Goal: Task Accomplishment & Management: Complete application form

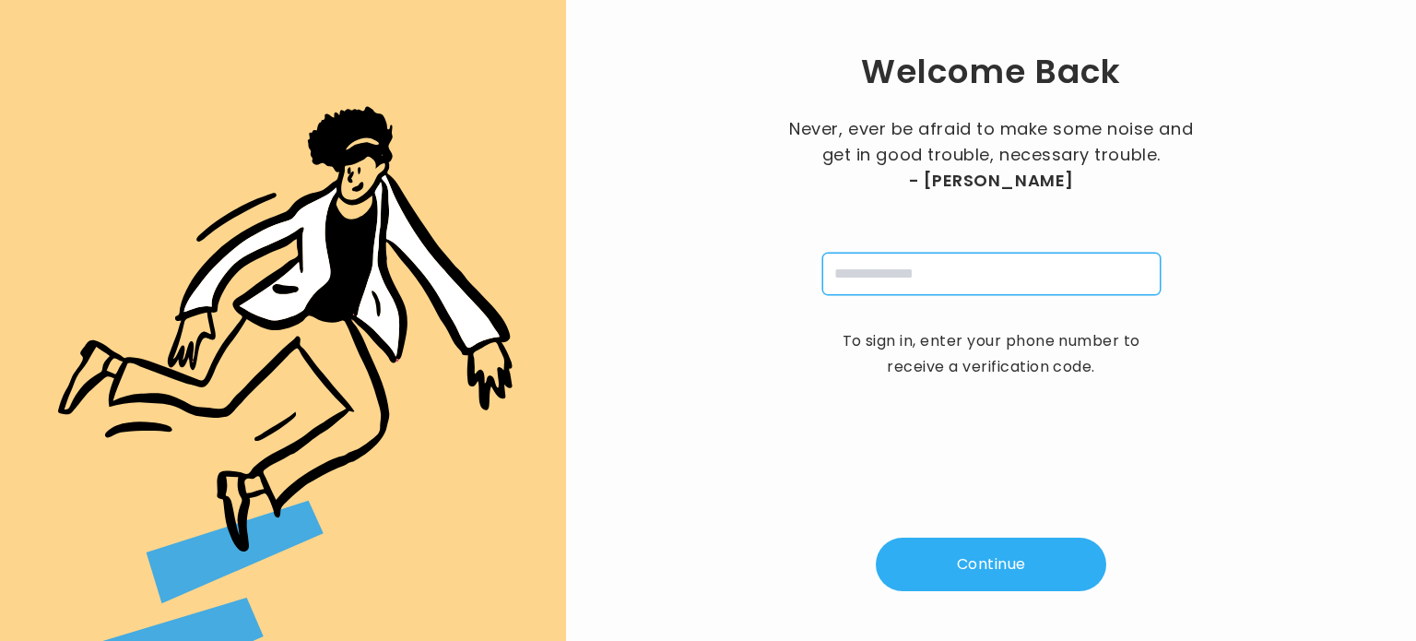
click at [914, 288] on input "tel" at bounding box center [991, 274] width 338 height 42
paste input "**********"
click at [990, 265] on input "**********" at bounding box center [991, 274] width 338 height 42
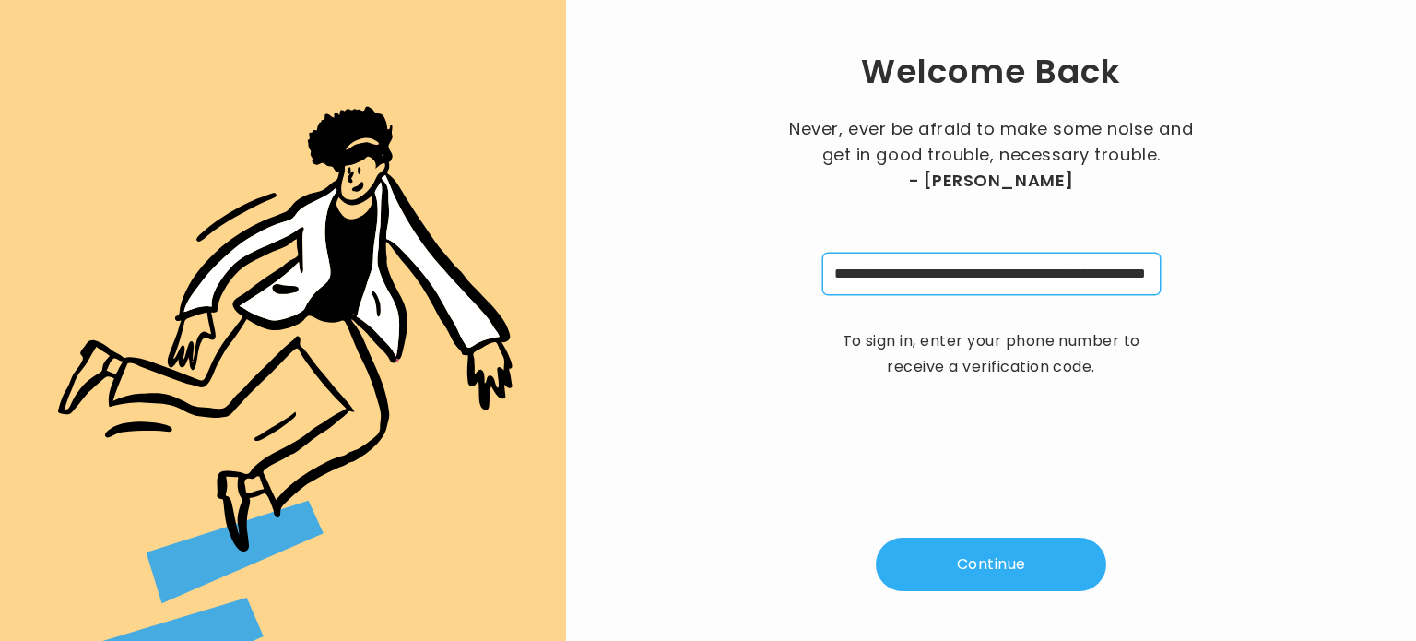
paste input "tel"
type input "**********"
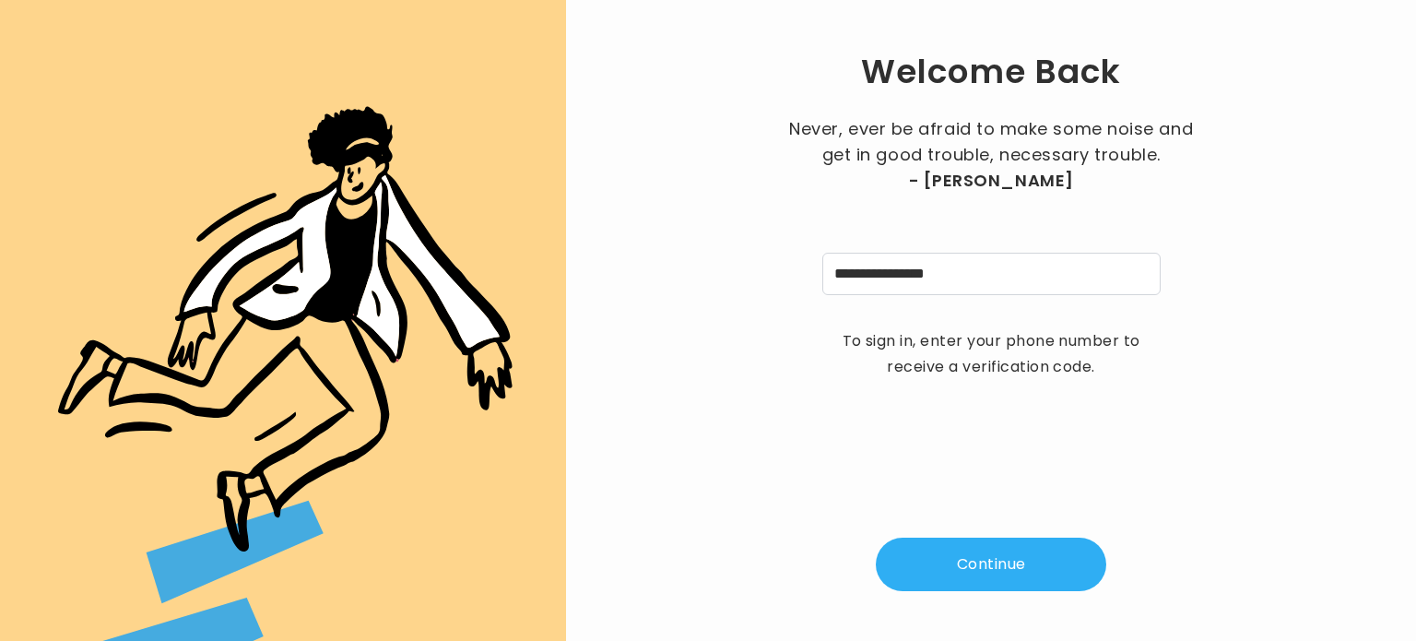
click at [993, 577] on button "Continue" at bounding box center [991, 563] width 230 height 53
type input "*"
click at [1077, 275] on input "pin" at bounding box center [1082, 274] width 42 height 42
click at [894, 275] on input "*" at bounding box center [899, 274] width 42 height 42
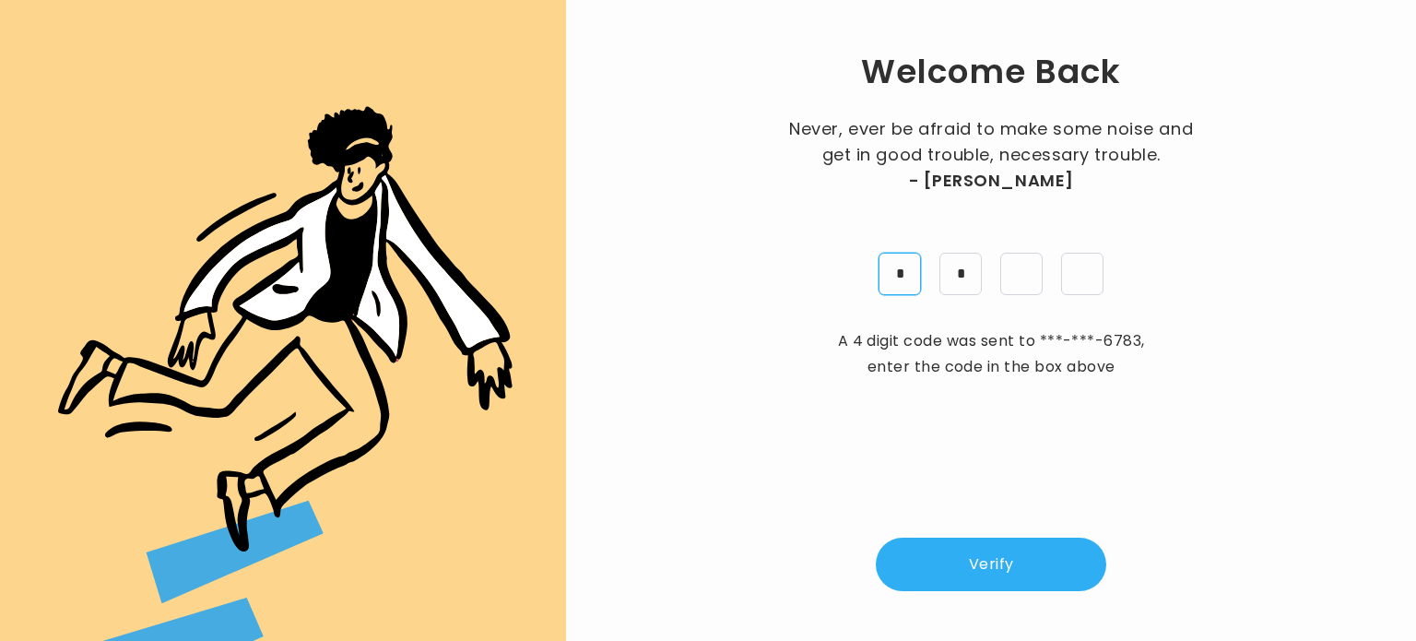
type input "*"
click at [994, 563] on button "Verify" at bounding box center [991, 563] width 230 height 53
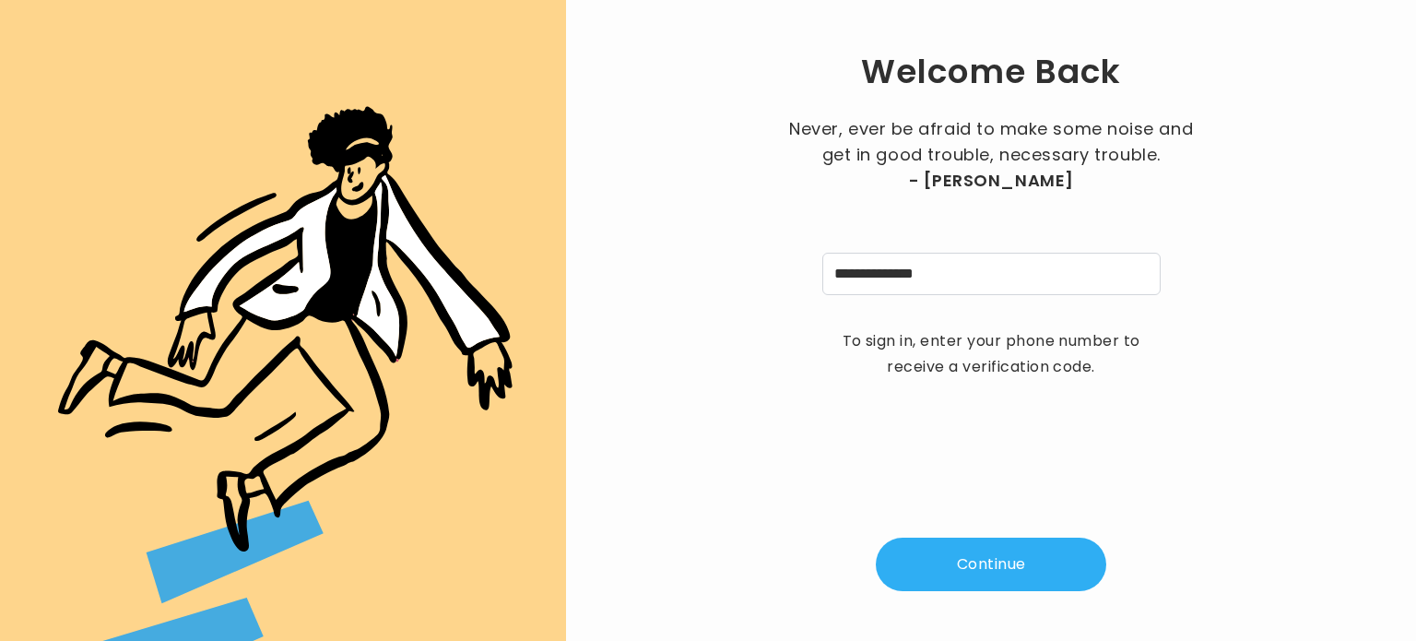
click at [832, 436] on div "**********" at bounding box center [990, 320] width 791 height 582
click at [982, 563] on button "Continue" at bounding box center [991, 563] width 230 height 53
type input "*"
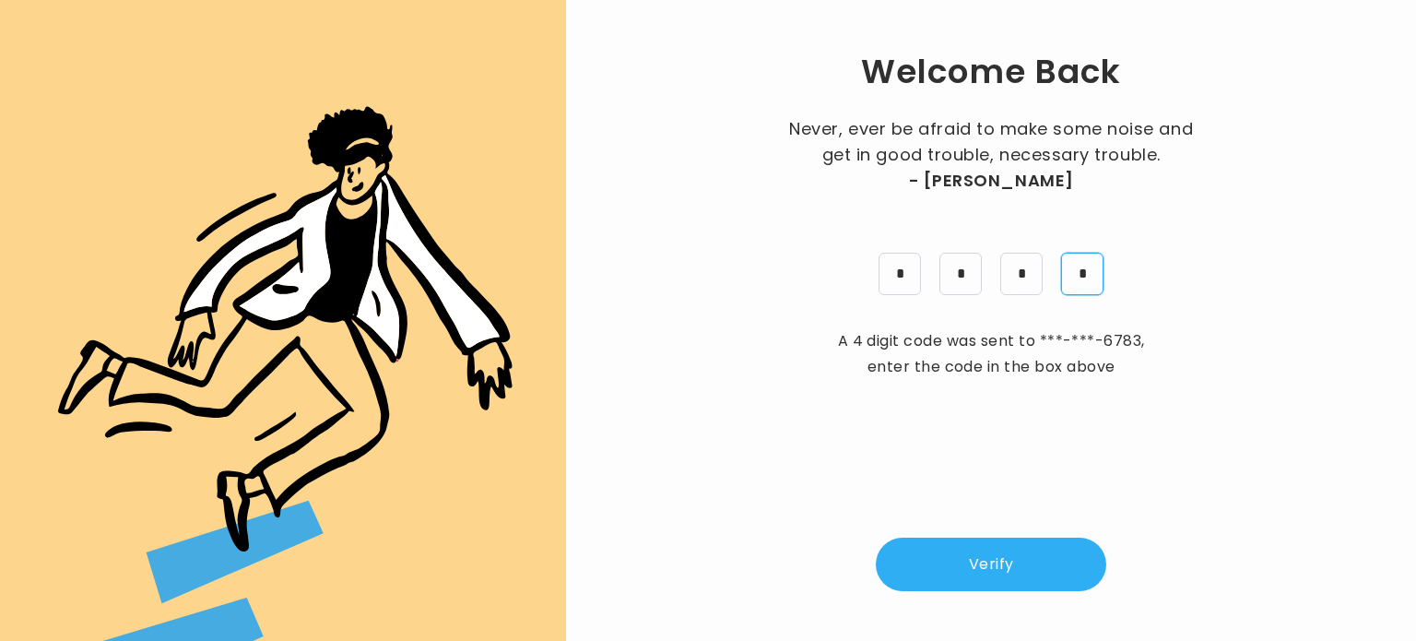
type input "*"
click at [925, 567] on button "Verify" at bounding box center [991, 563] width 230 height 53
click at [1017, 560] on button "Continue" at bounding box center [991, 563] width 230 height 53
type input "*"
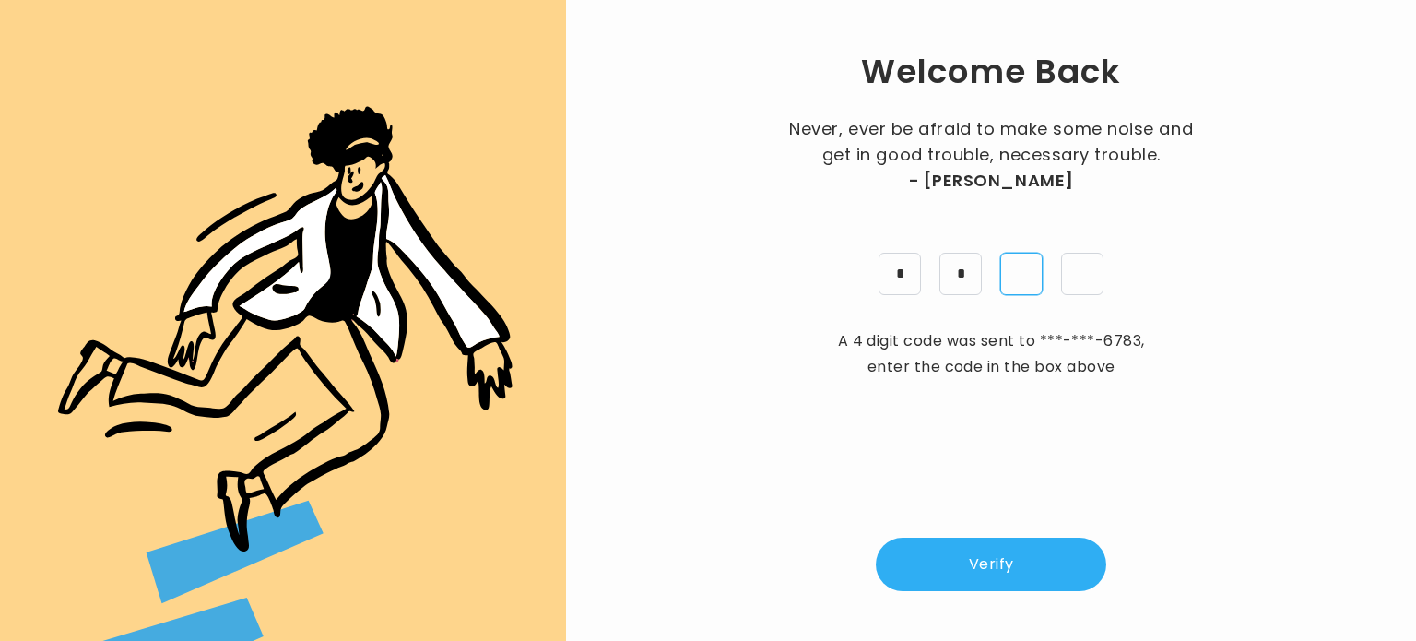
type input "*"
click at [990, 566] on button "Verify" at bounding box center [991, 563] width 230 height 53
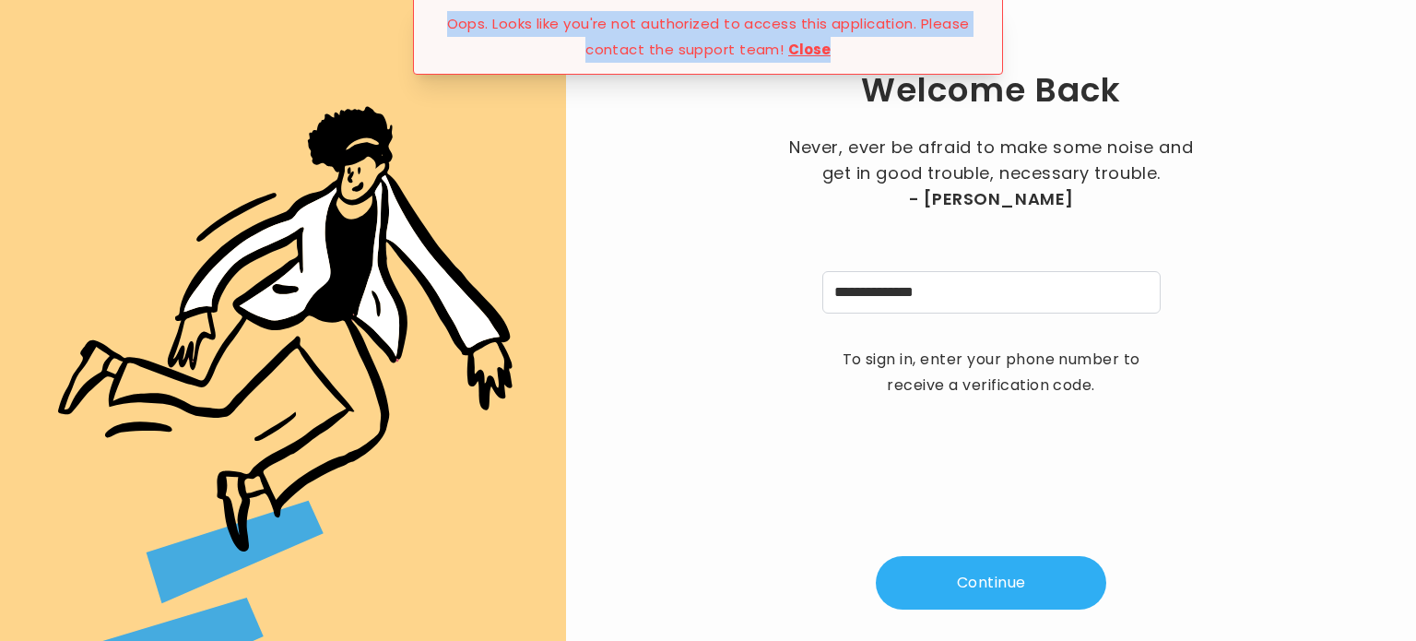
drag, startPoint x: 878, startPoint y: 49, endPoint x: 442, endPoint y: 27, distance: 436.6
click at [442, 27] on div "Oops. Looks like you're not authorized to access this application. Please conta…" at bounding box center [708, 37] width 590 height 76
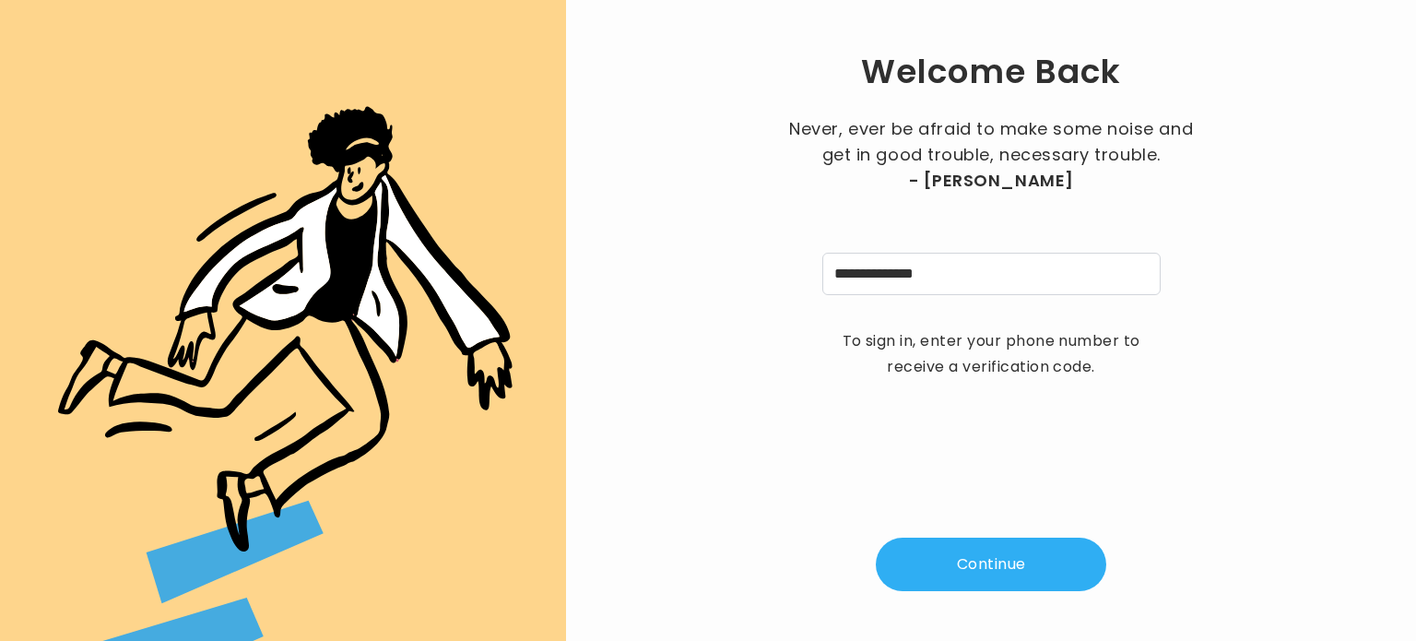
click at [924, 558] on button "Continue" at bounding box center [991, 563] width 230 height 53
click at [890, 270] on input "pin" at bounding box center [899, 274] width 42 height 42
type input "*"
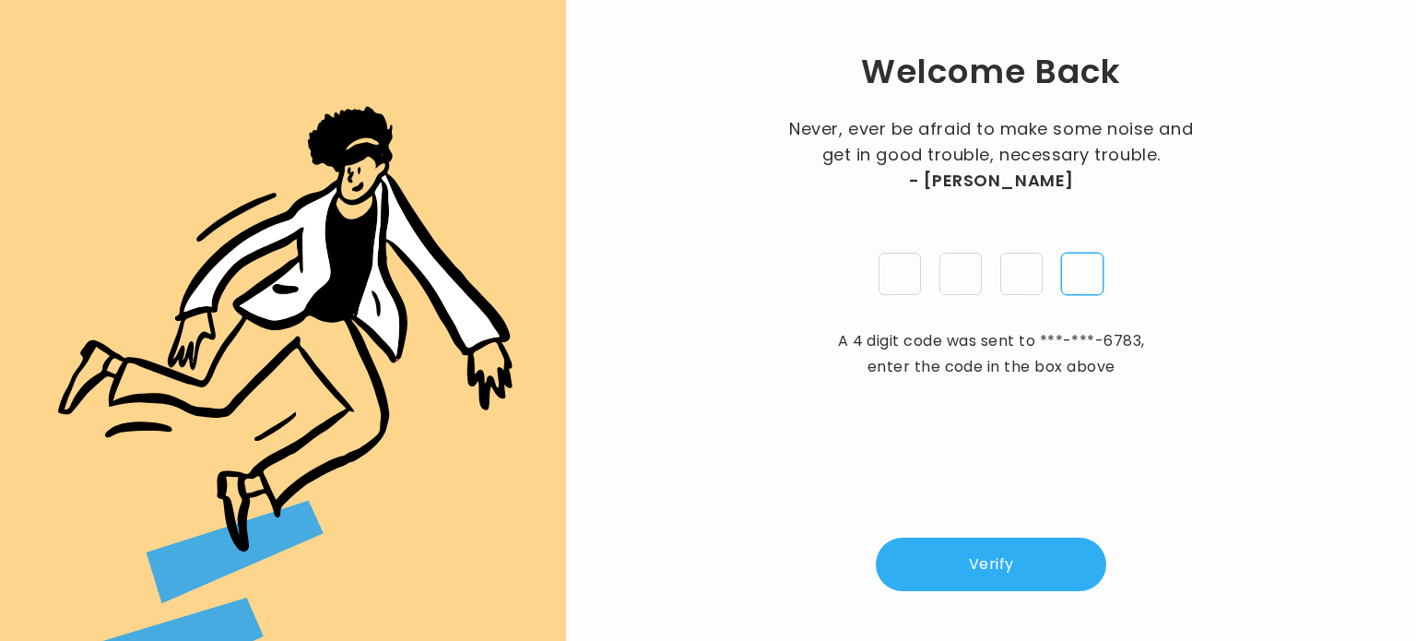
type input "*"
click at [949, 552] on button "Verify" at bounding box center [991, 563] width 230 height 53
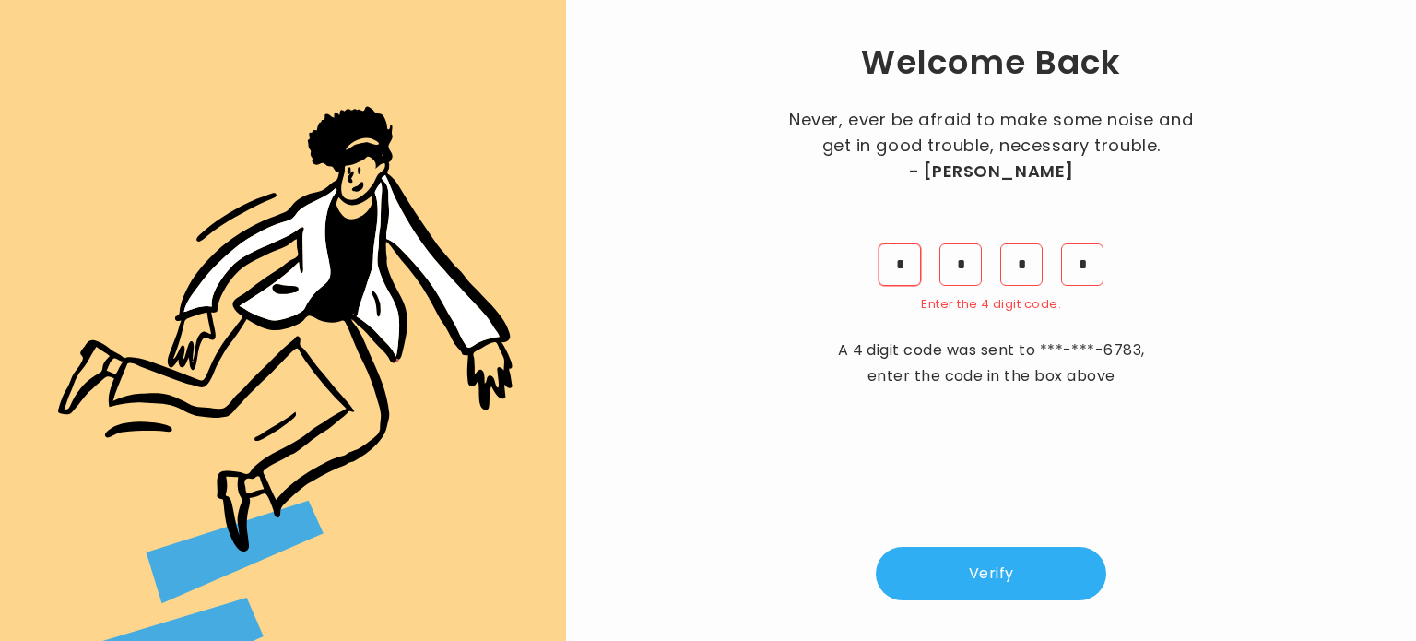
click at [909, 265] on input "*" at bounding box center [899, 264] width 42 height 42
click at [933, 570] on button "Verify" at bounding box center [991, 573] width 230 height 53
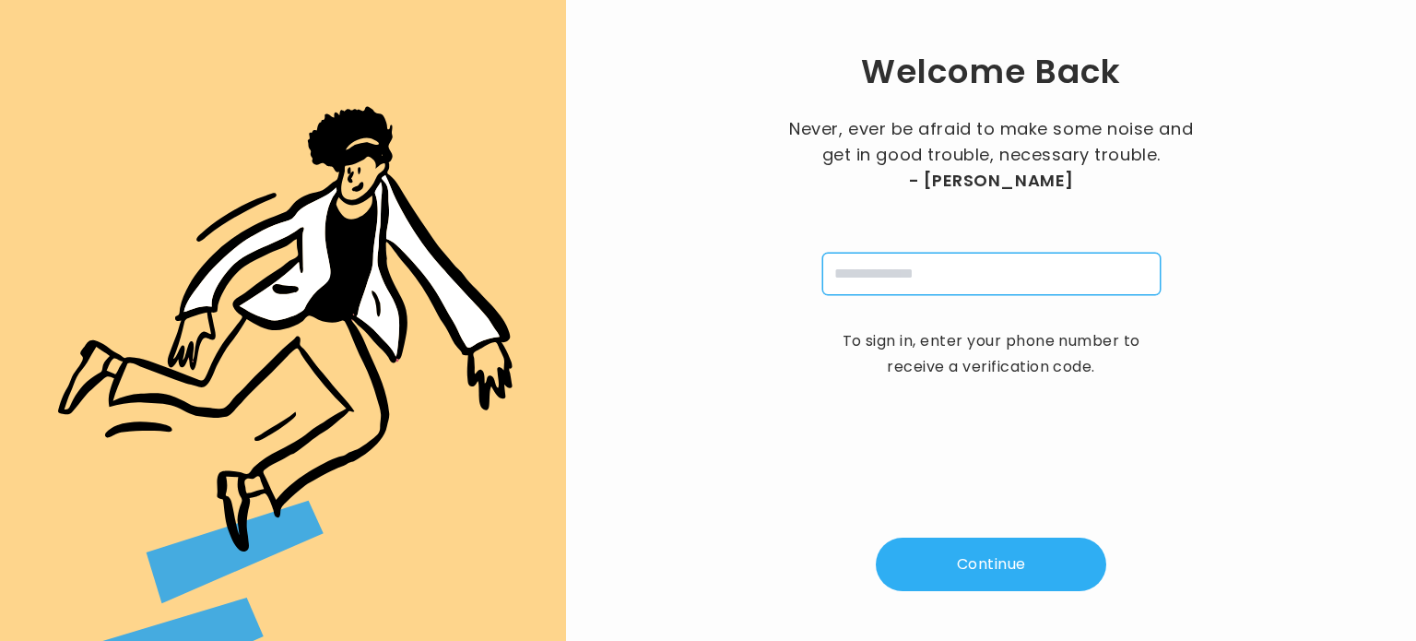
click at [925, 277] on input "tel" at bounding box center [991, 274] width 338 height 42
paste input "*******"
type input "*******"
drag, startPoint x: 925, startPoint y: 277, endPoint x: 695, endPoint y: 262, distance: 231.0
click at [695, 262] on div "Welcome Back Never, ever be afraid to make some noise and get in good trouble, …" at bounding box center [990, 320] width 791 height 582
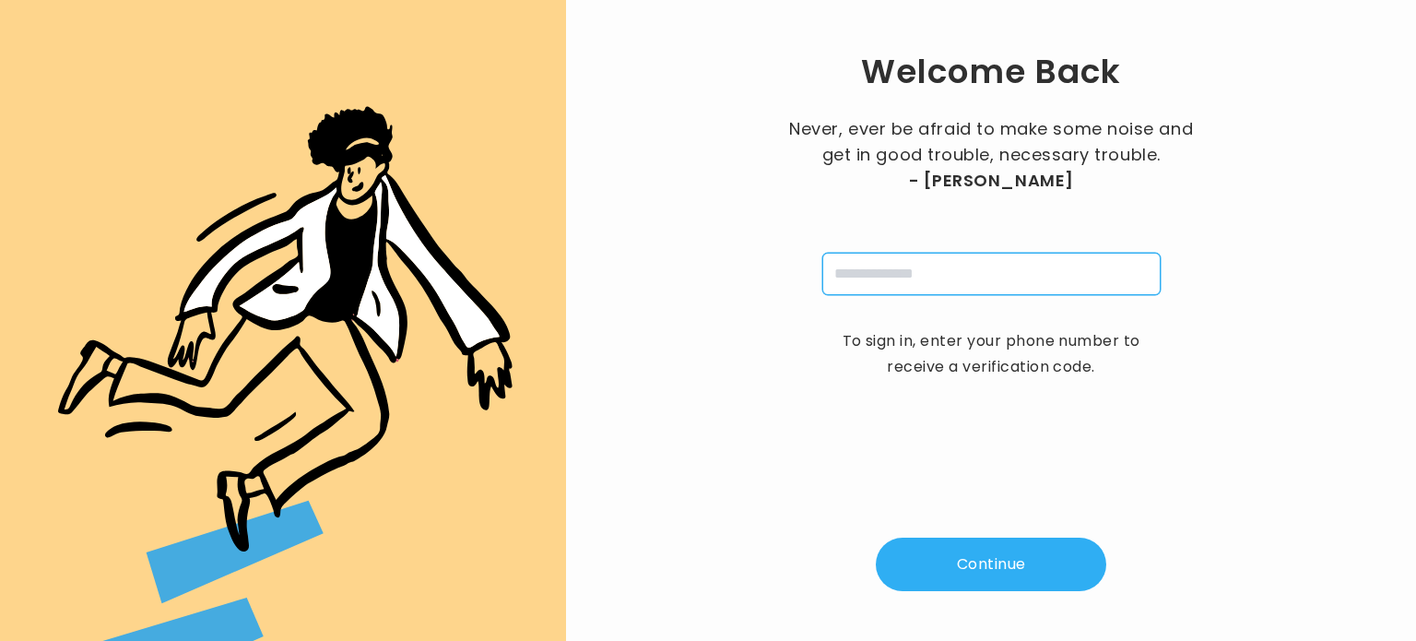
paste input "**********"
type input "**********"
click at [963, 578] on button "Continue" at bounding box center [991, 563] width 230 height 53
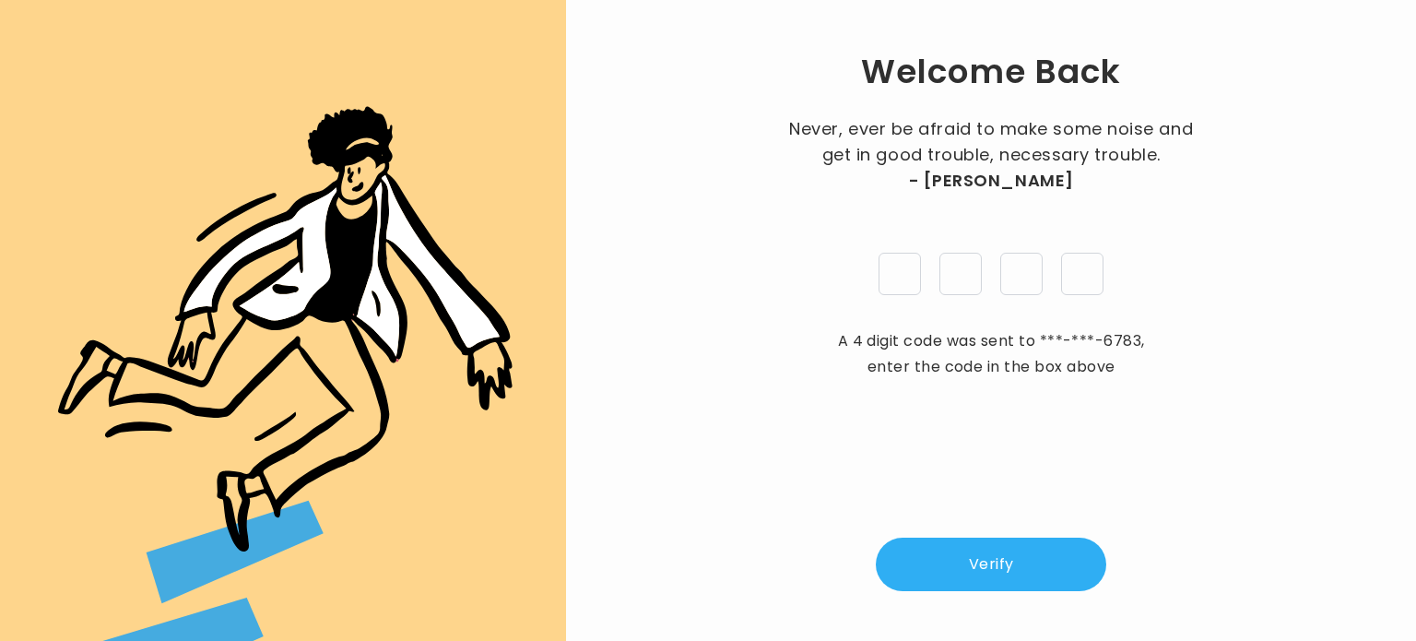
type input "*"
click at [970, 578] on button "Verify" at bounding box center [991, 563] width 230 height 53
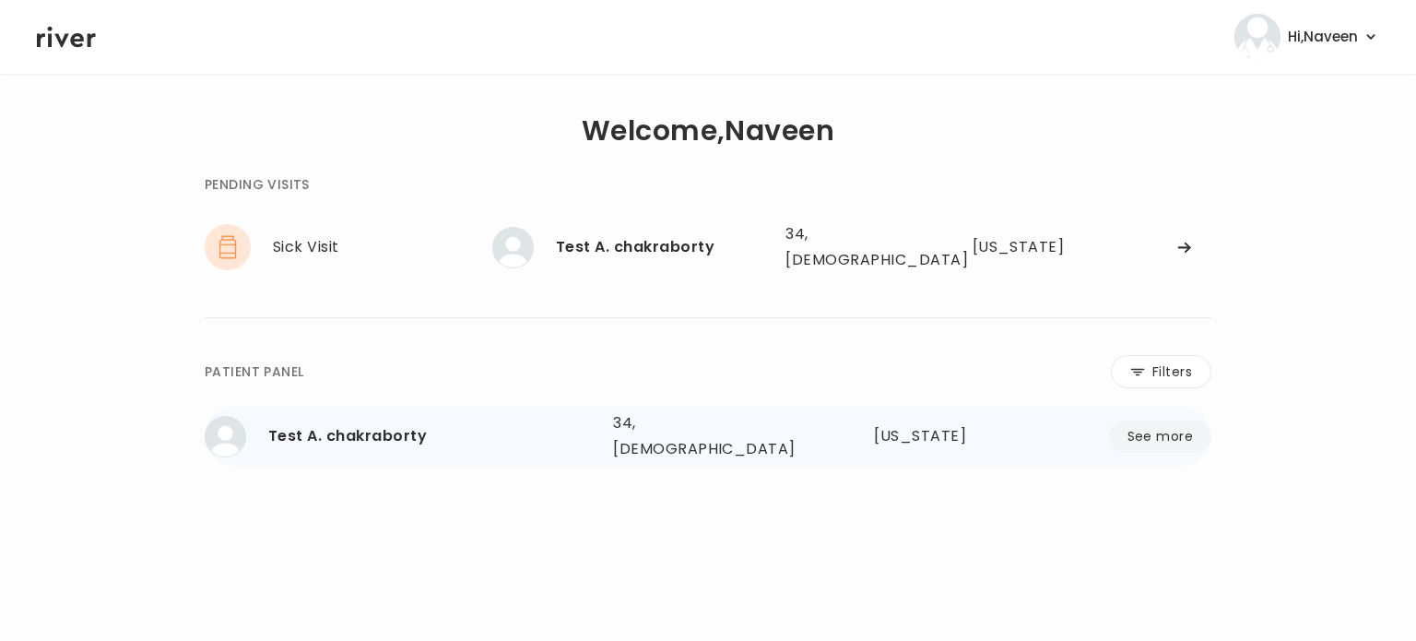
click at [995, 423] on div "Georgia" at bounding box center [940, 436] width 133 height 26
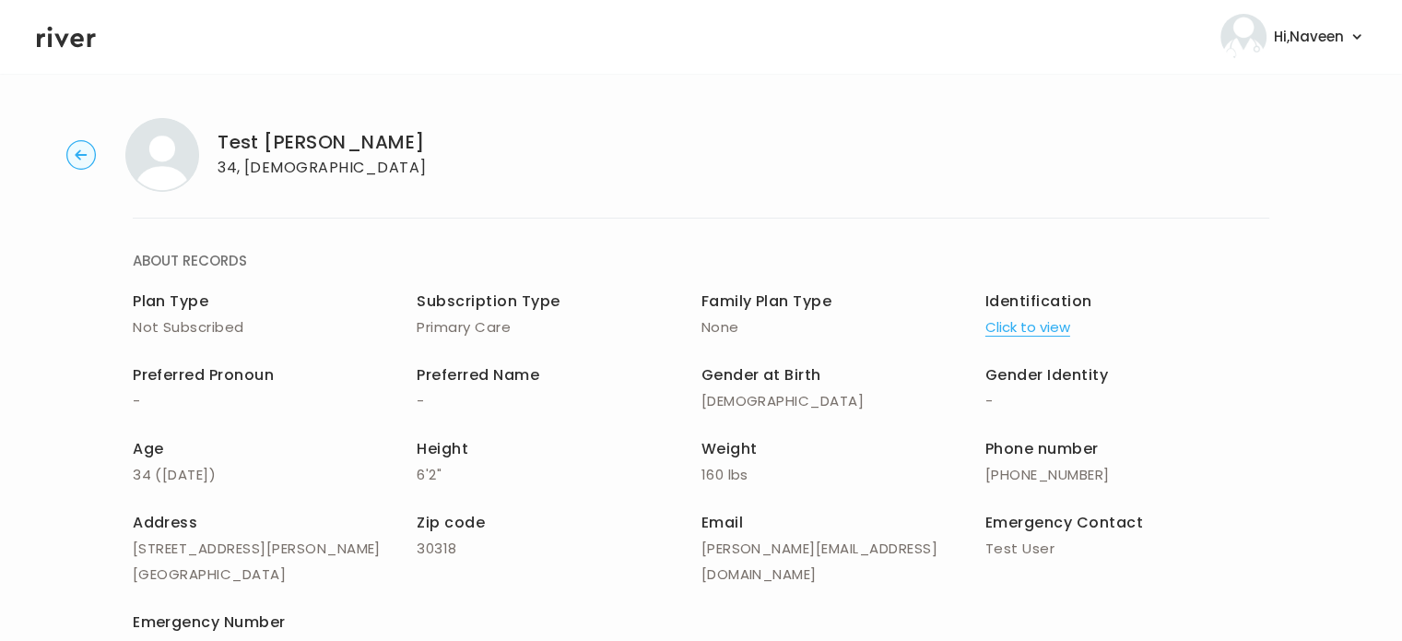
click at [63, 143] on div "Test Arnab chakraborty 34, Male" at bounding box center [700, 155] width 1343 height 74
click at [65, 144] on div "Test Arnab chakraborty 34, Male" at bounding box center [700, 155] width 1343 height 74
click at [79, 157] on circle "button" at bounding box center [81, 155] width 29 height 29
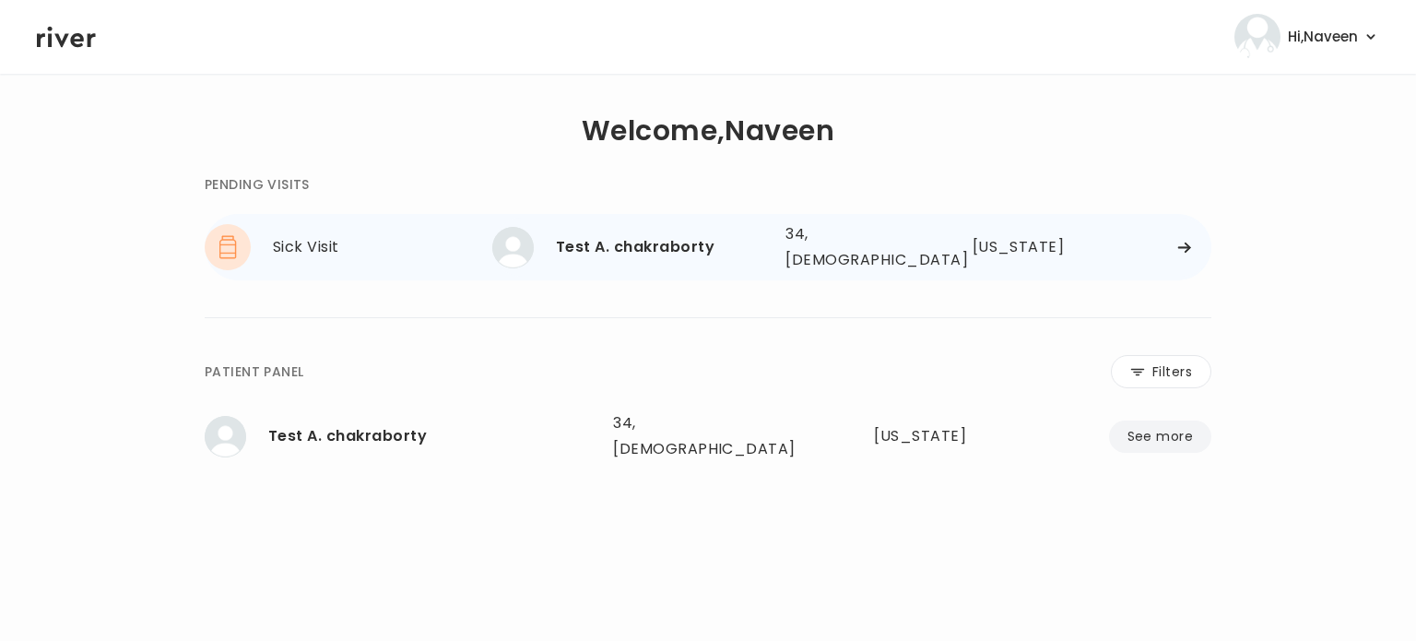
click at [1191, 244] on div at bounding box center [1145, 248] width 132 height 14
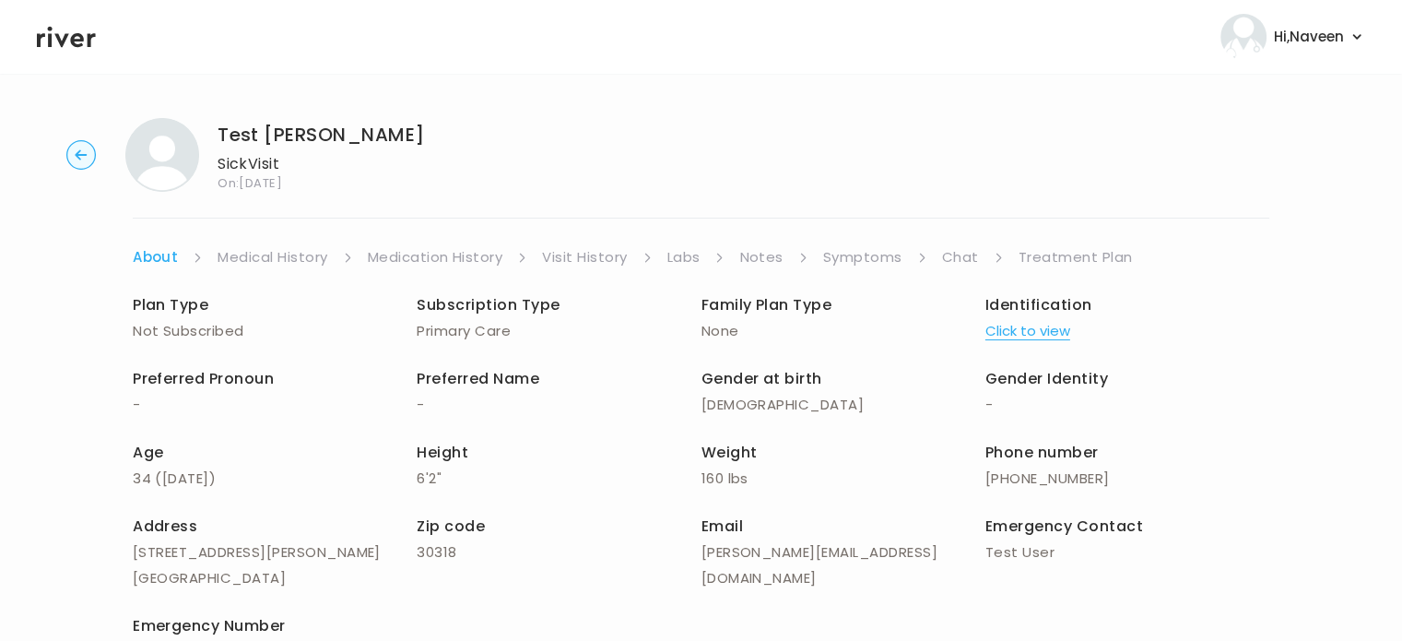
click at [289, 255] on link "Medical History" at bounding box center [273, 257] width 110 height 26
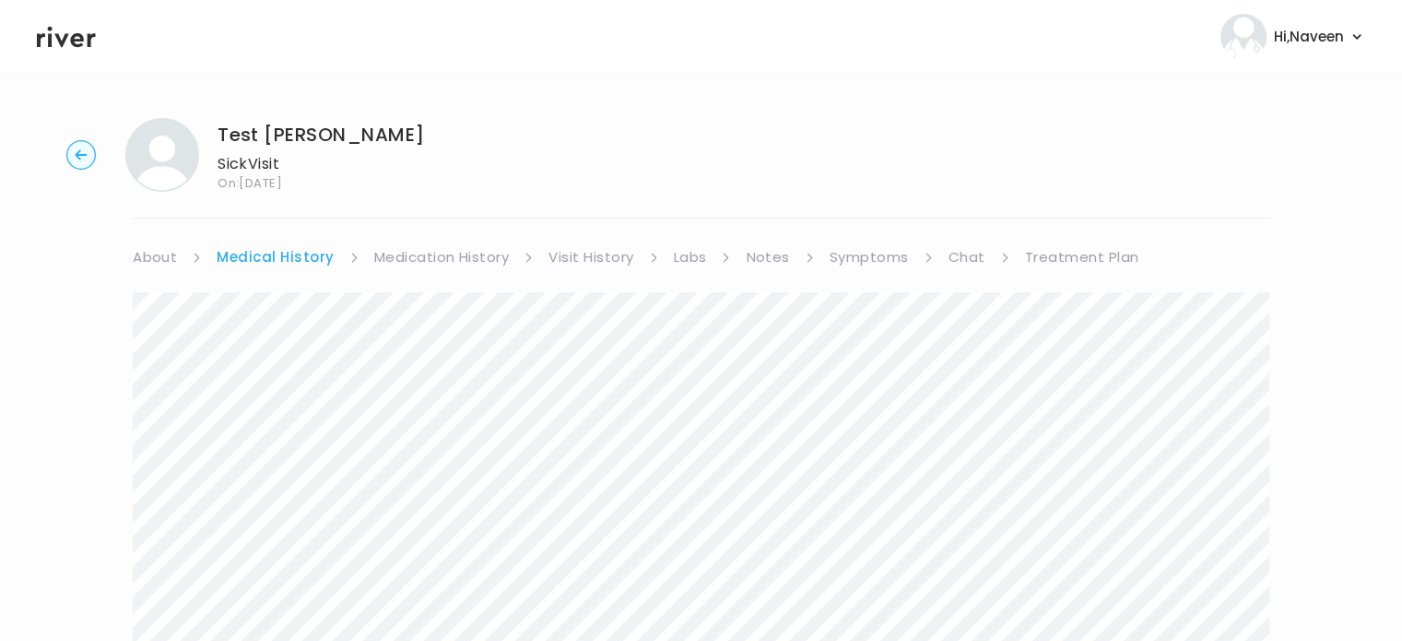
click at [401, 247] on link "Medication History" at bounding box center [442, 257] width 136 height 26
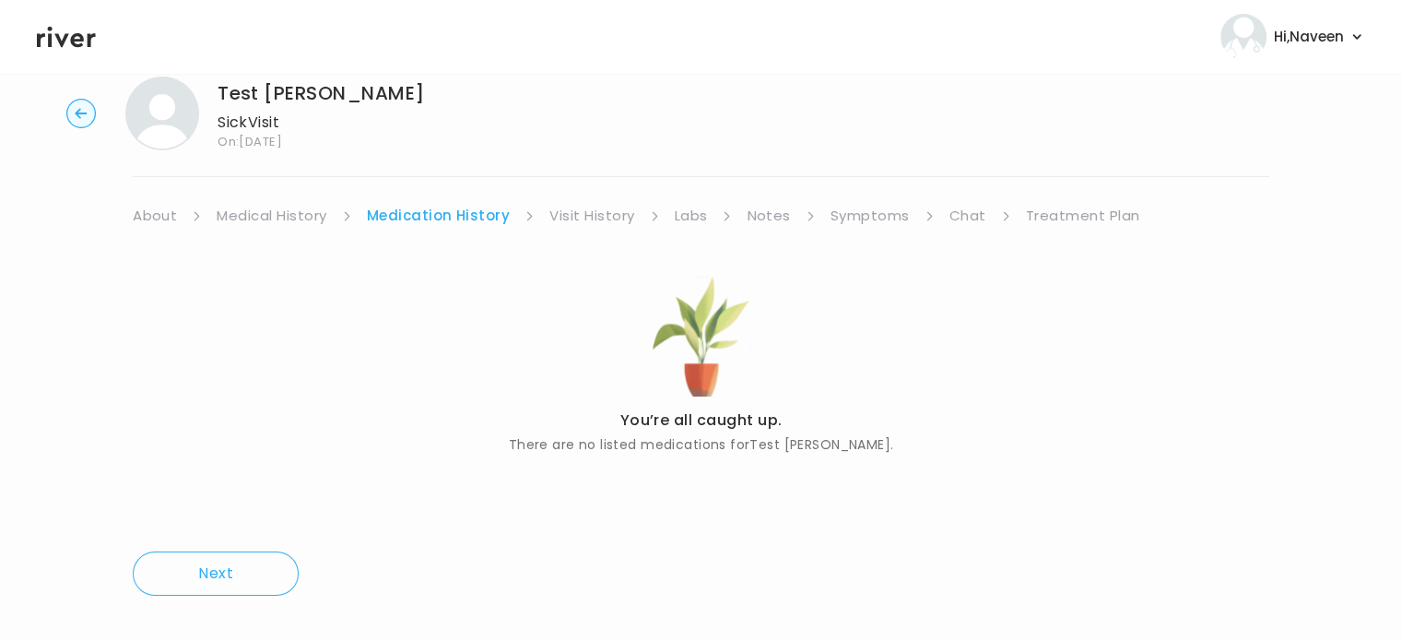
scroll to position [65, 0]
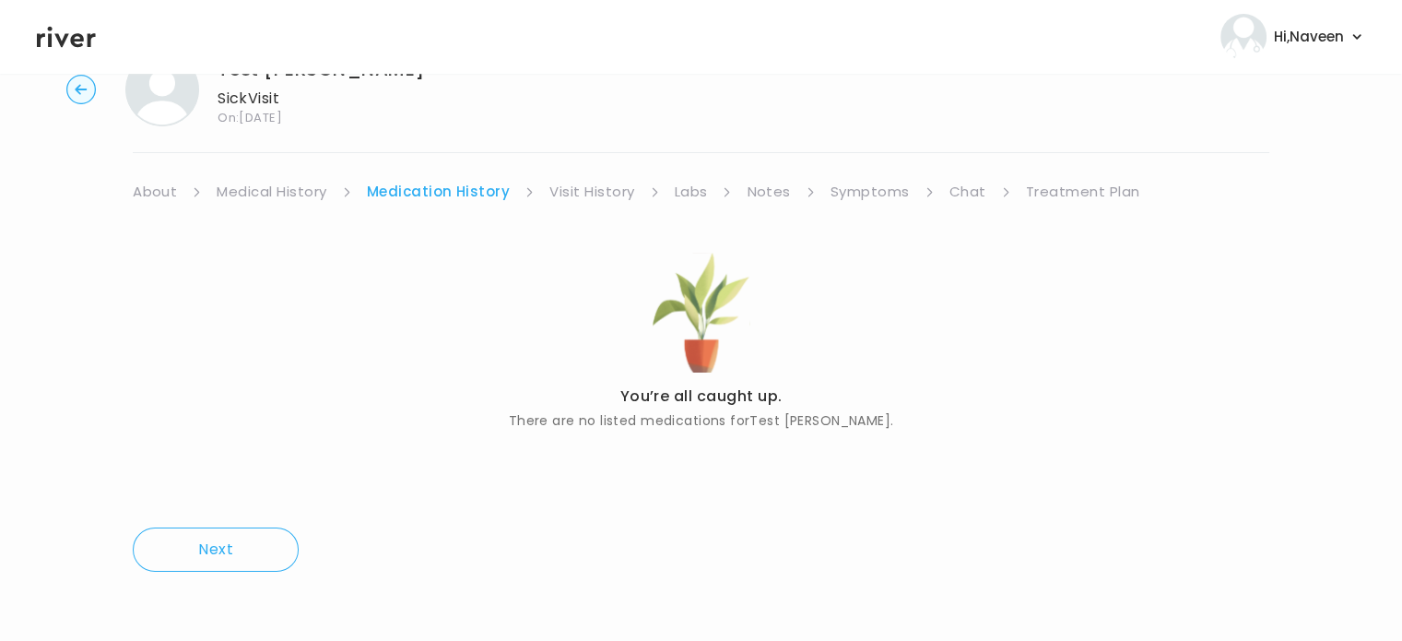
click at [586, 194] on link "Visit History" at bounding box center [591, 192] width 85 height 26
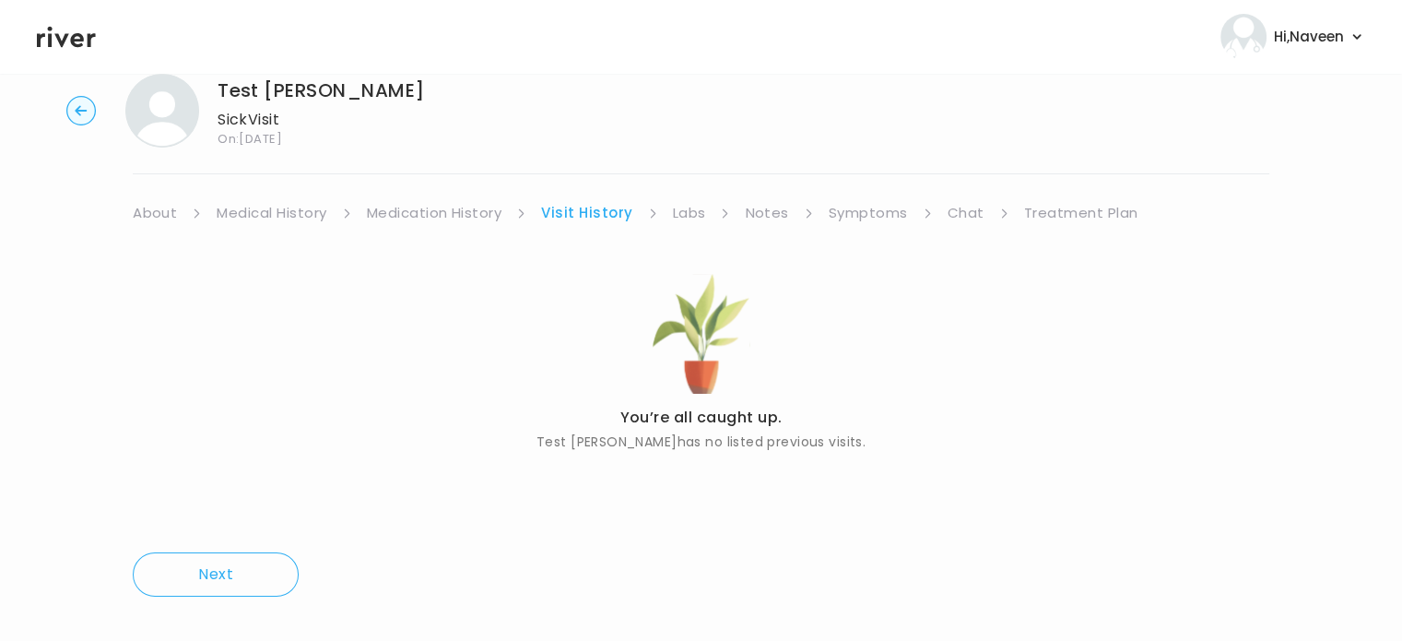
scroll to position [43, 0]
click at [687, 218] on link "Labs" at bounding box center [689, 214] width 33 height 26
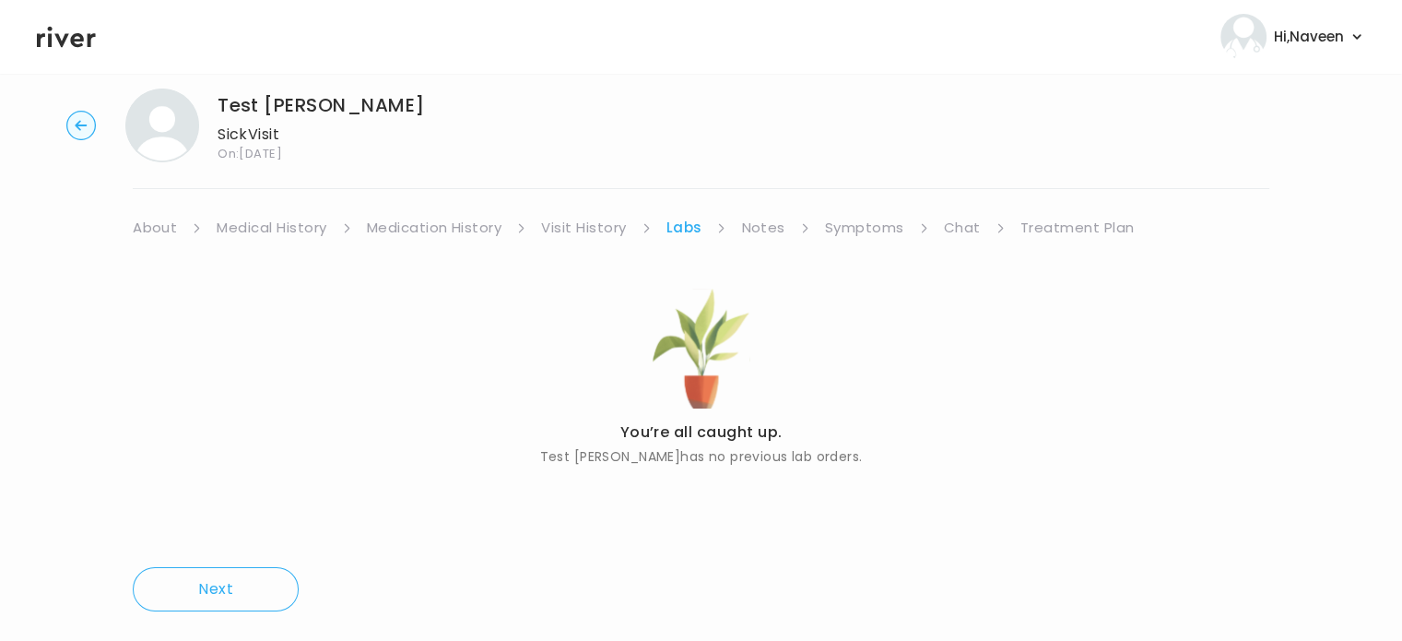
scroll to position [43, 0]
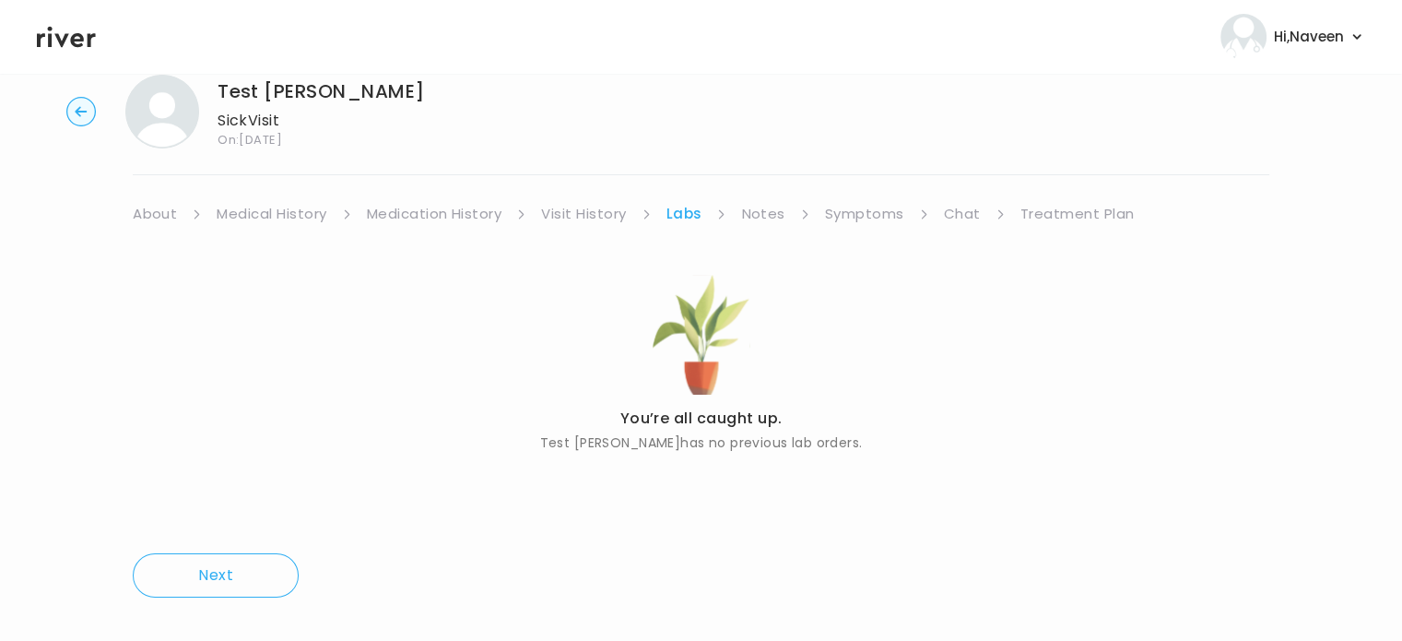
click at [765, 208] on link "Notes" at bounding box center [762, 214] width 43 height 26
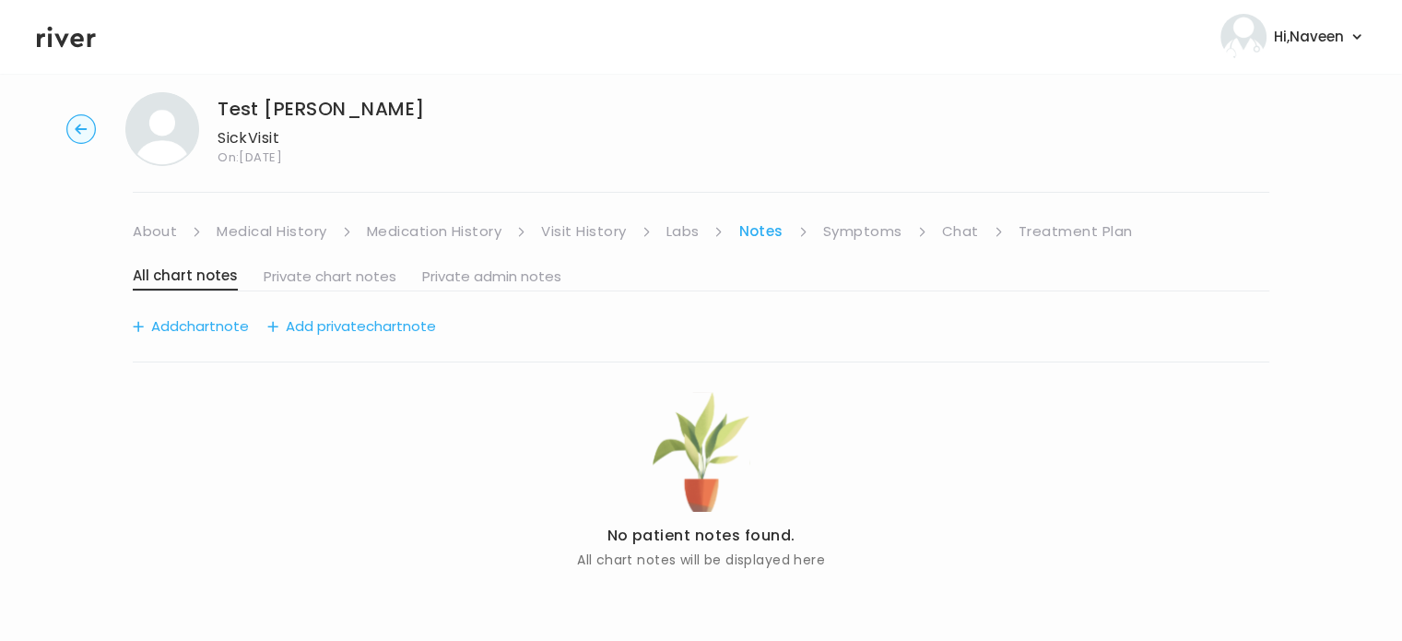
scroll to position [25, 0]
click at [861, 227] on link "Symptoms" at bounding box center [862, 232] width 79 height 26
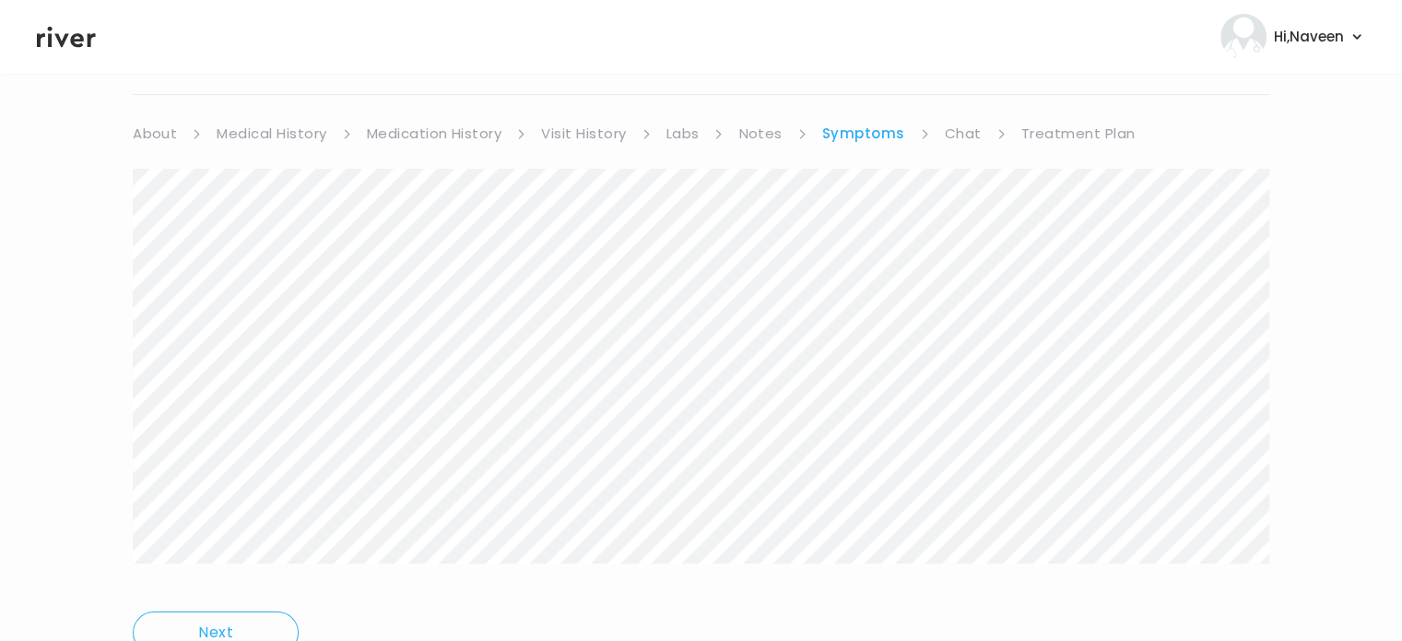
scroll to position [92, 0]
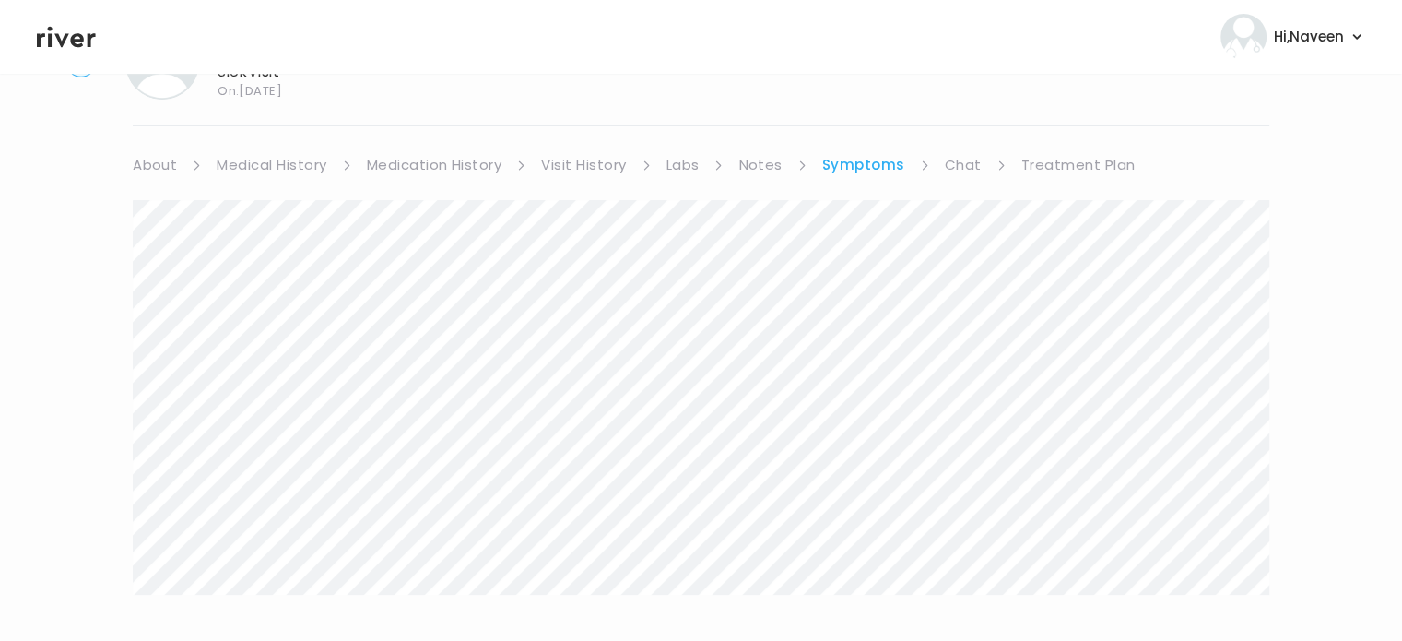
click at [961, 169] on link "Chat" at bounding box center [963, 165] width 37 height 26
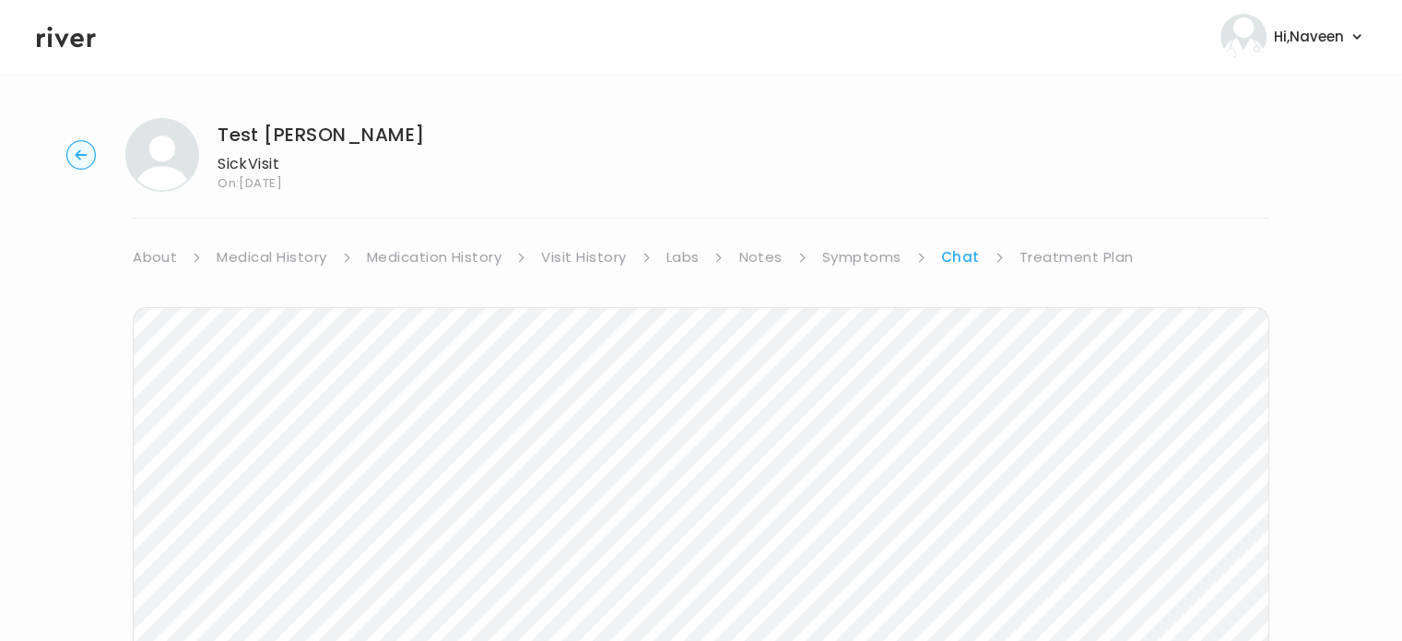
click at [1106, 267] on link "Treatment Plan" at bounding box center [1077, 257] width 114 height 26
click at [956, 263] on link "Chat" at bounding box center [959, 257] width 37 height 26
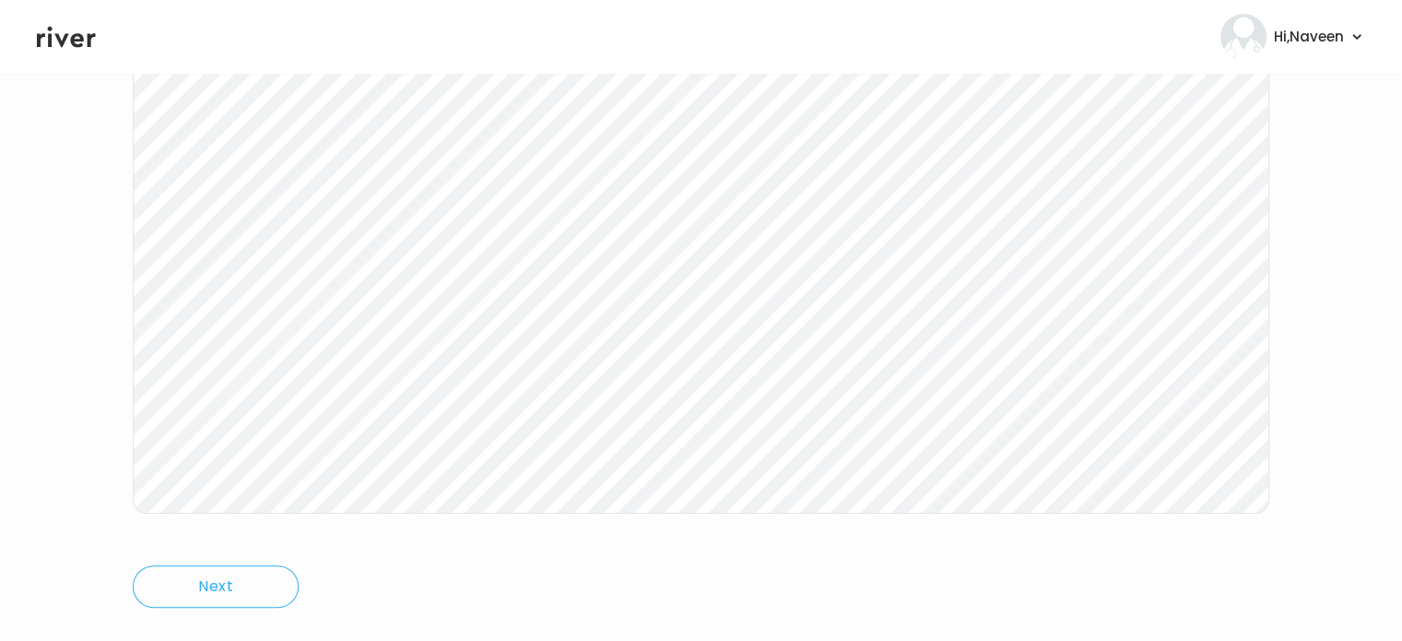
scroll to position [383, 0]
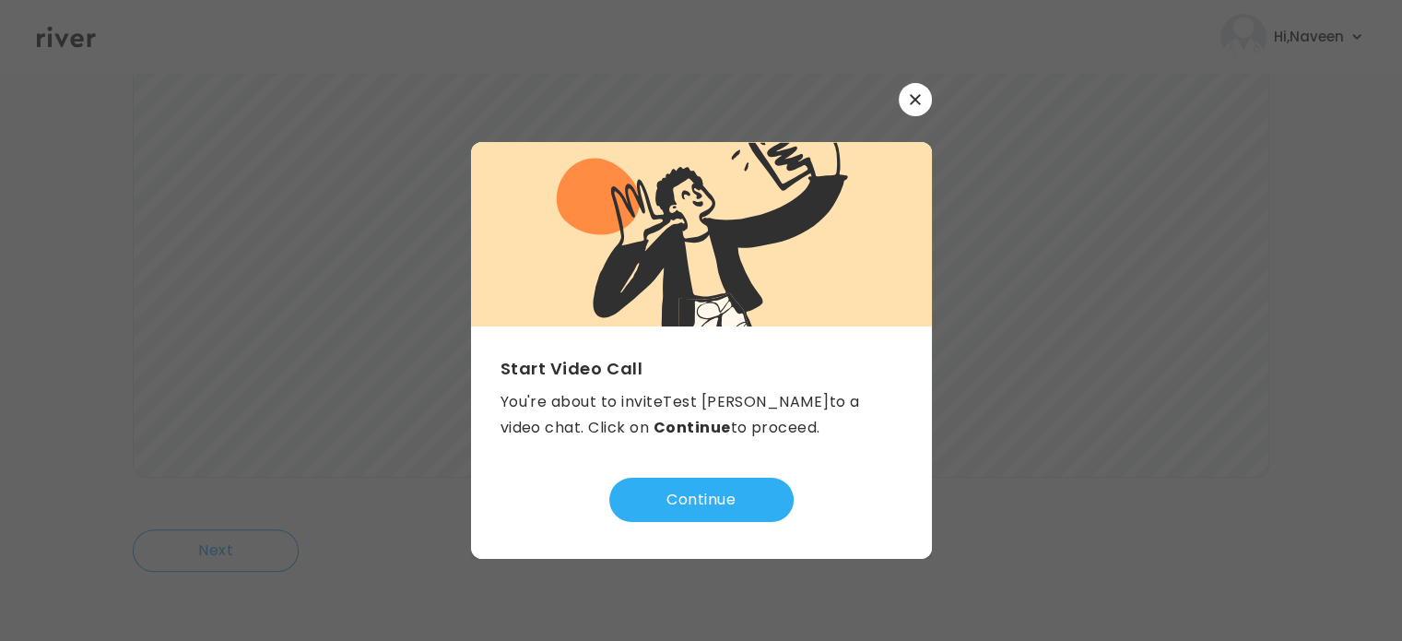
click at [736, 512] on button "Continue" at bounding box center [701, 499] width 184 height 44
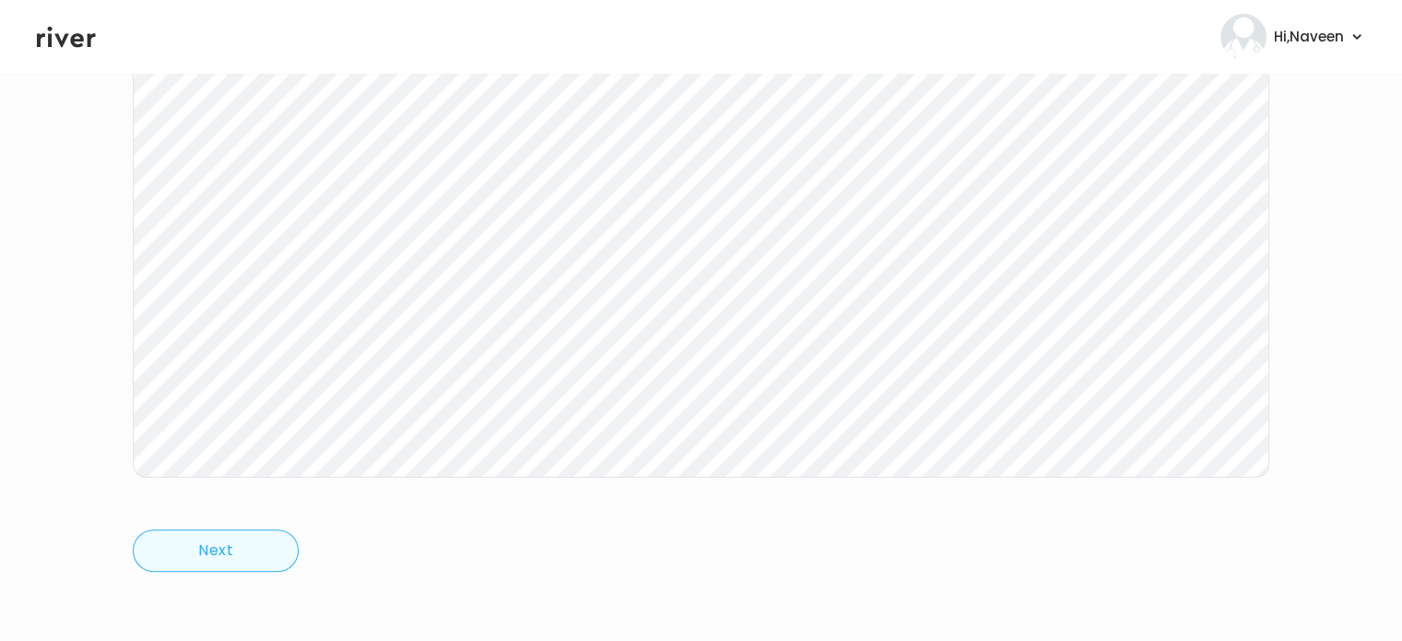
click at [226, 566] on button "Next" at bounding box center [216, 550] width 166 height 42
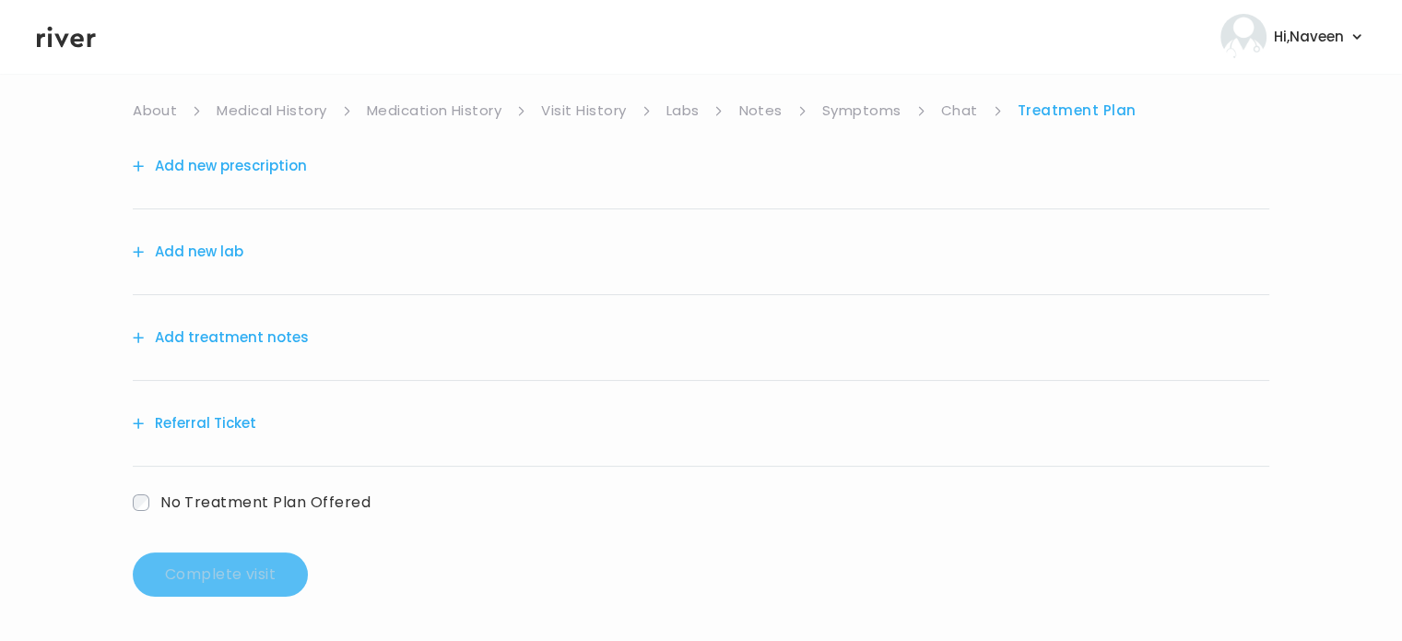
scroll to position [145, 0]
click at [865, 113] on link "Symptoms" at bounding box center [861, 113] width 79 height 26
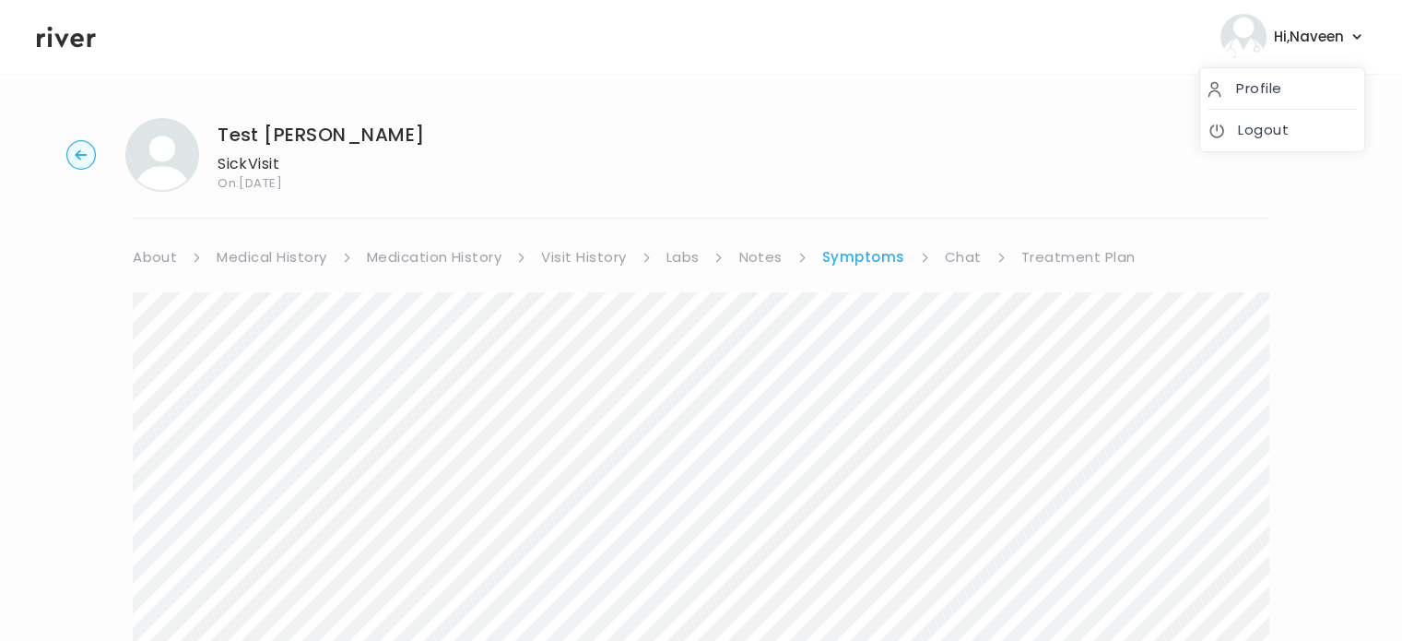
click at [1303, 33] on span "Hi, Naveen" at bounding box center [1309, 37] width 70 height 26
click at [1262, 137] on link "Logout" at bounding box center [1282, 130] width 149 height 26
